Goal: Transaction & Acquisition: Purchase product/service

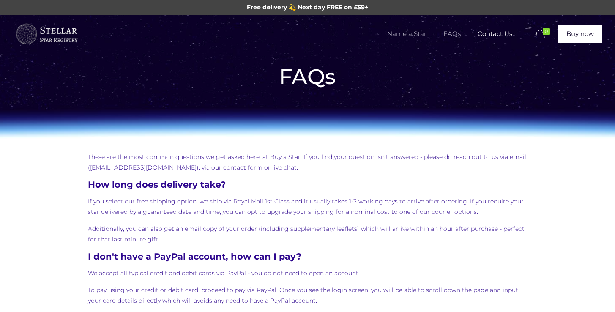
click at [298, 33] on span "Name a Star" at bounding box center [407, 33] width 56 height 25
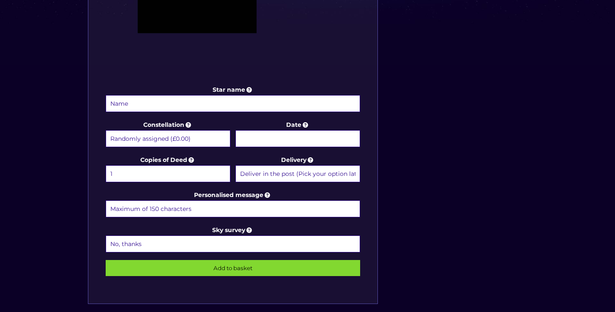
scroll to position [369, 0]
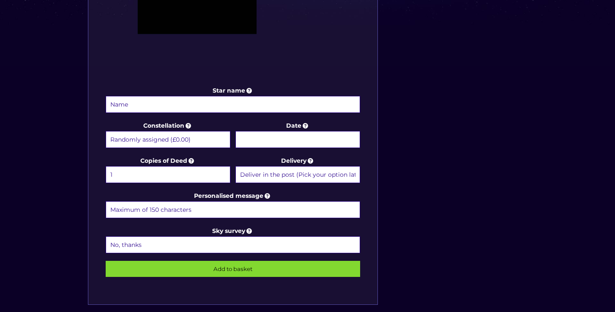
click at [179, 143] on select "Randomly assigned (£0.00) Aquarius - [DATE] - [DATE] (+£9.99) Aries - [DATE] - …" at bounding box center [168, 139] width 125 height 17
